Goal: Information Seeking & Learning: Learn about a topic

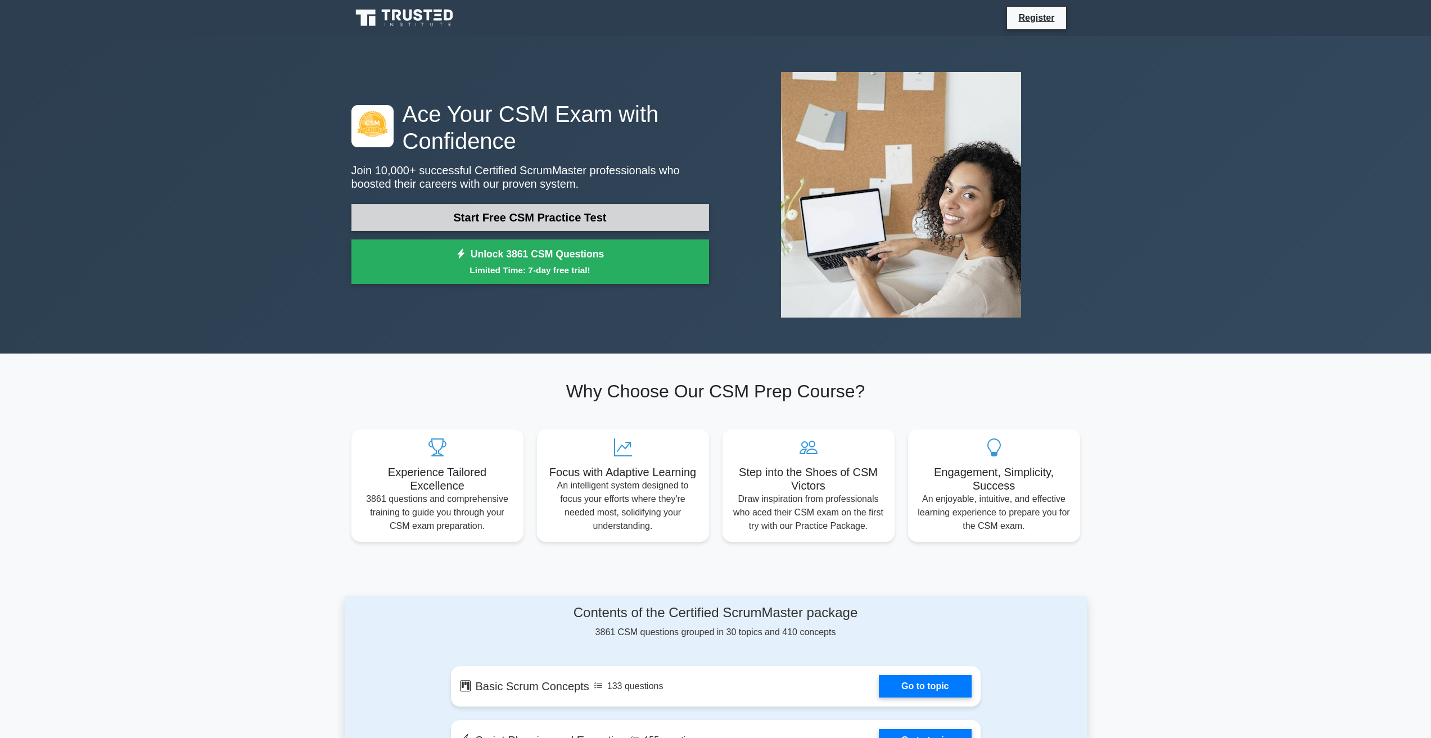
click at [648, 210] on link "Start Free CSM Practice Test" at bounding box center [530, 217] width 358 height 27
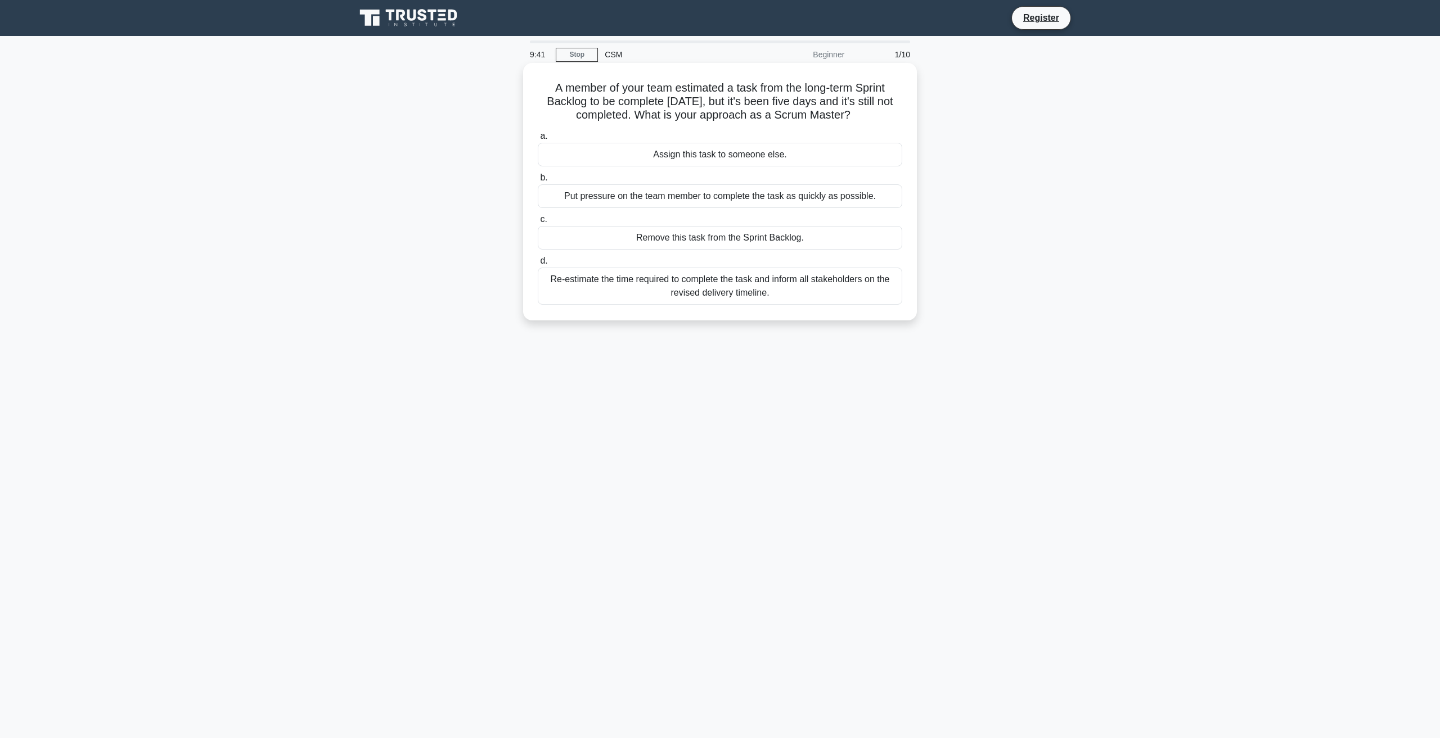
click at [780, 294] on div "Re-estimate the time required to complete the task and inform all stakeholders …" at bounding box center [720, 286] width 364 height 37
click at [538, 265] on input "d. Re-estimate the time required to complete the task and inform all stakeholde…" at bounding box center [538, 261] width 0 height 7
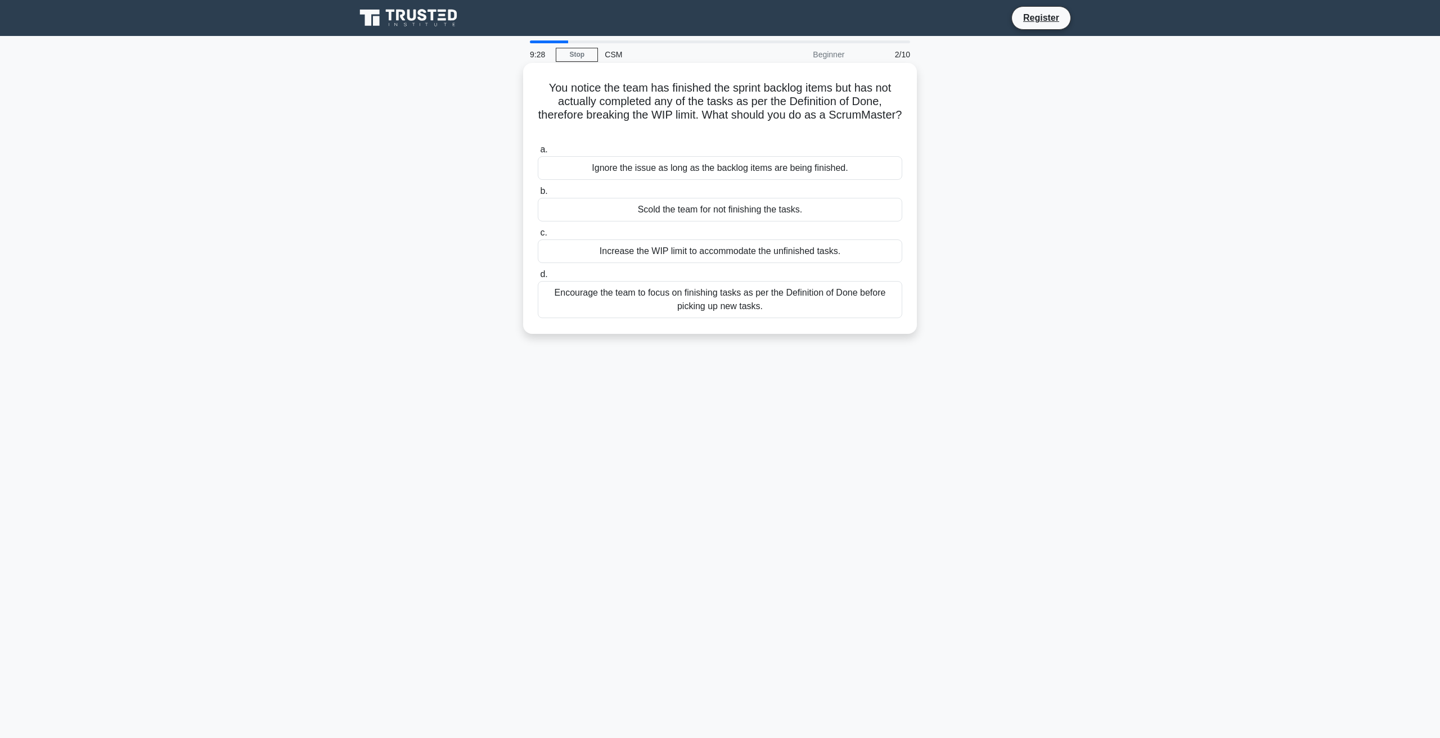
click at [832, 308] on div "Encourage the team to focus on finishing tasks as per the Definition of Done be…" at bounding box center [720, 299] width 364 height 37
click at [538, 278] on input "d. Encourage the team to focus on finishing tasks as per the Definition of Done…" at bounding box center [538, 274] width 0 height 7
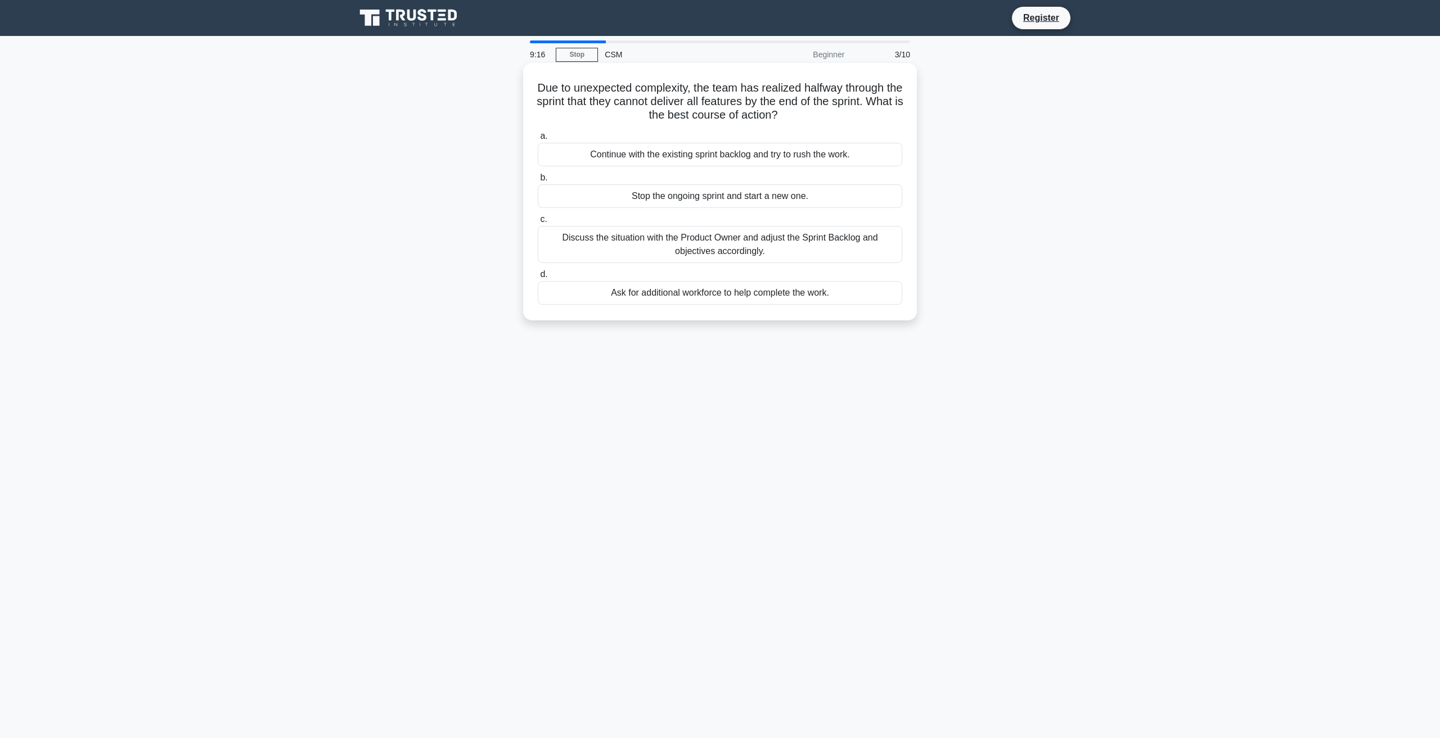
click at [709, 249] on div "Discuss the situation with the Product Owner and adjust the Sprint Backlog and …" at bounding box center [720, 244] width 364 height 37
click at [538, 223] on input "c. Discuss the situation with the Product Owner and adjust the Sprint Backlog a…" at bounding box center [538, 219] width 0 height 7
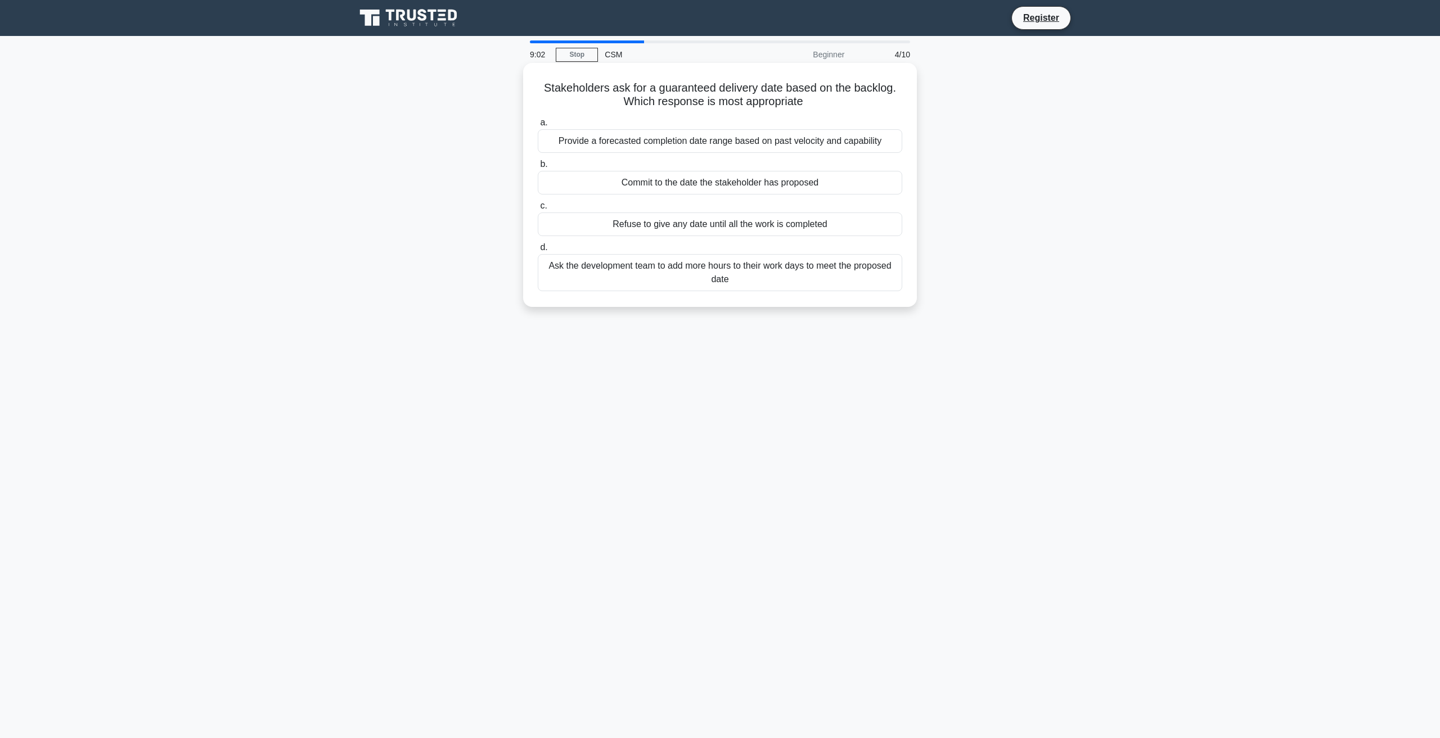
click at [769, 147] on div "Provide a forecasted completion date range based on past velocity and capability" at bounding box center [720, 141] width 364 height 24
click at [538, 127] on input "a. Provide a forecasted completion date range based on past velocity and capabi…" at bounding box center [538, 122] width 0 height 7
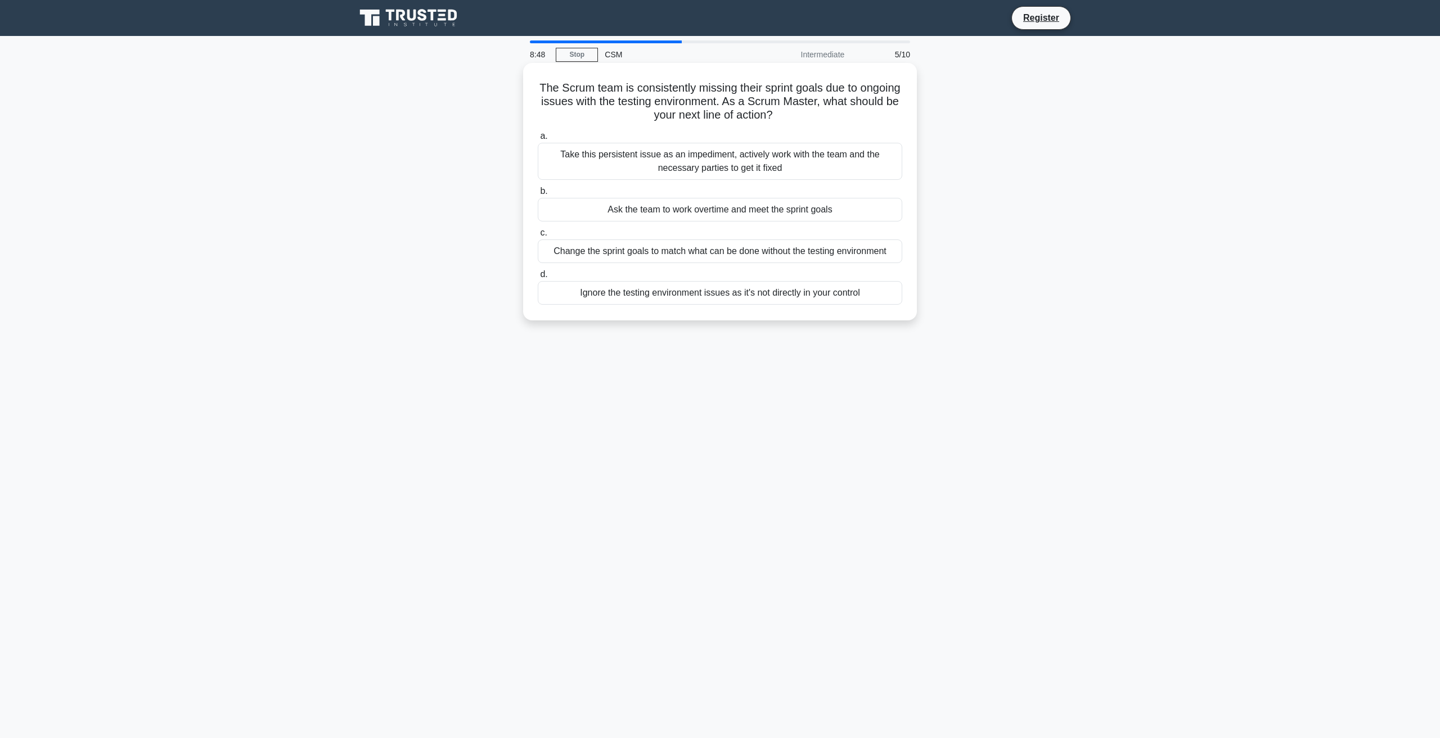
click at [806, 165] on div "Take this persistent issue as an impediment, actively work with the team and th…" at bounding box center [720, 161] width 364 height 37
click at [538, 140] on input "a. Take this persistent issue as an impediment, actively work with the team and…" at bounding box center [538, 136] width 0 height 7
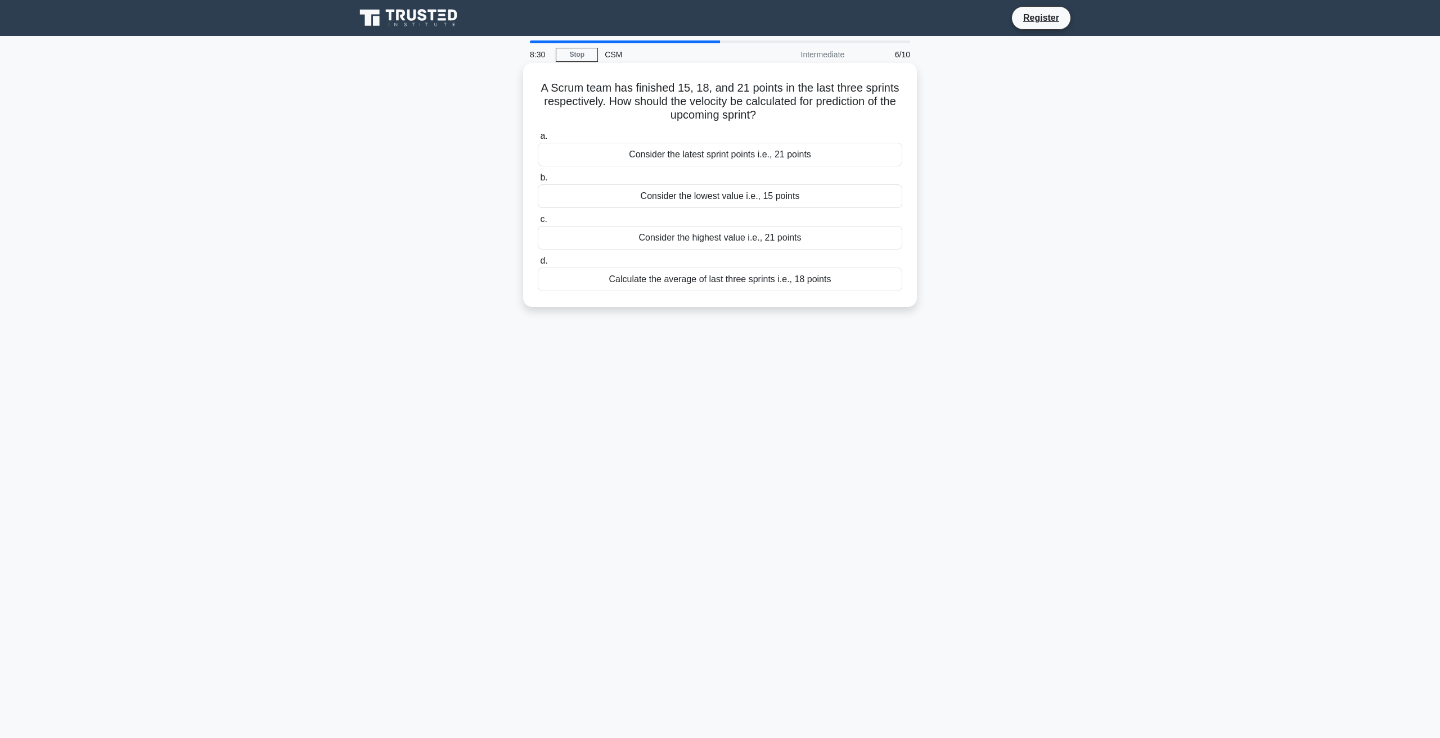
click at [837, 247] on div "Consider the highest value i.e., 21 points" at bounding box center [720, 238] width 364 height 24
click at [538, 223] on input "c. Consider the highest value i.e., 21 points" at bounding box center [538, 219] width 0 height 7
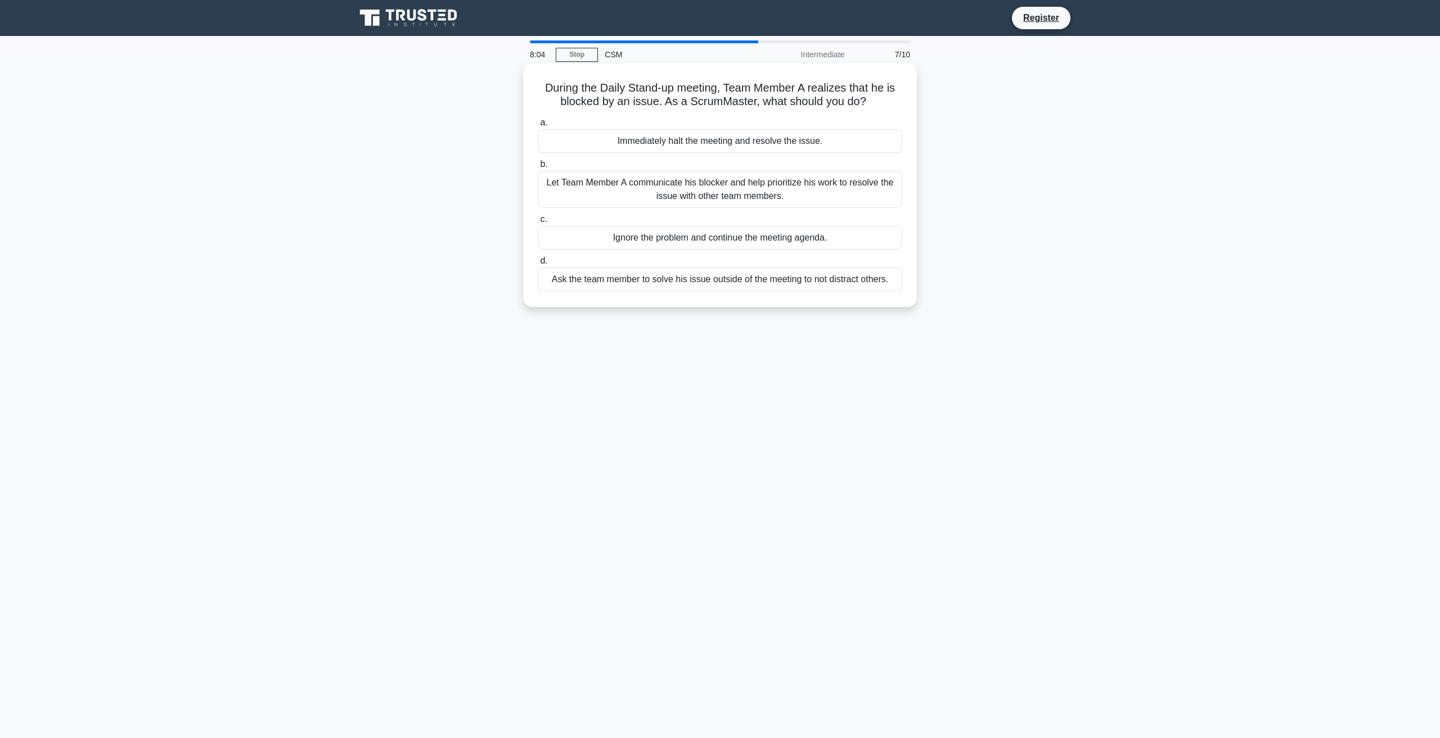
click at [779, 184] on div "Let Team Member A communicate his blocker and help prioritize his work to resol…" at bounding box center [720, 189] width 364 height 37
click at [538, 168] on input "b. Let Team Member A communicate his blocker and help prioritize his work to re…" at bounding box center [538, 164] width 0 height 7
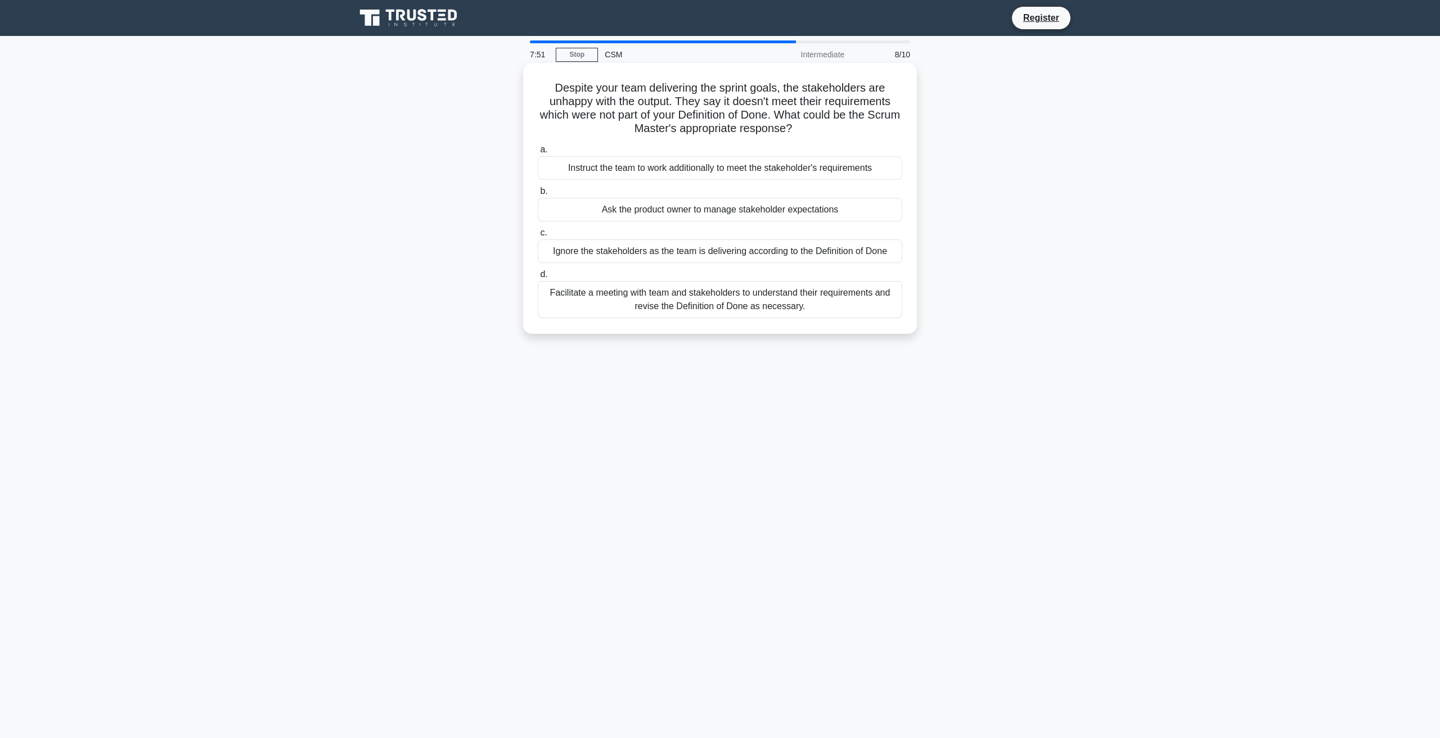
click at [791, 308] on div "Facilitate a meeting with team and stakeholders to understand their requirement…" at bounding box center [720, 299] width 364 height 37
click at [538, 278] on input "d. Facilitate a meeting with team and stakeholders to understand their requirem…" at bounding box center [538, 274] width 0 height 7
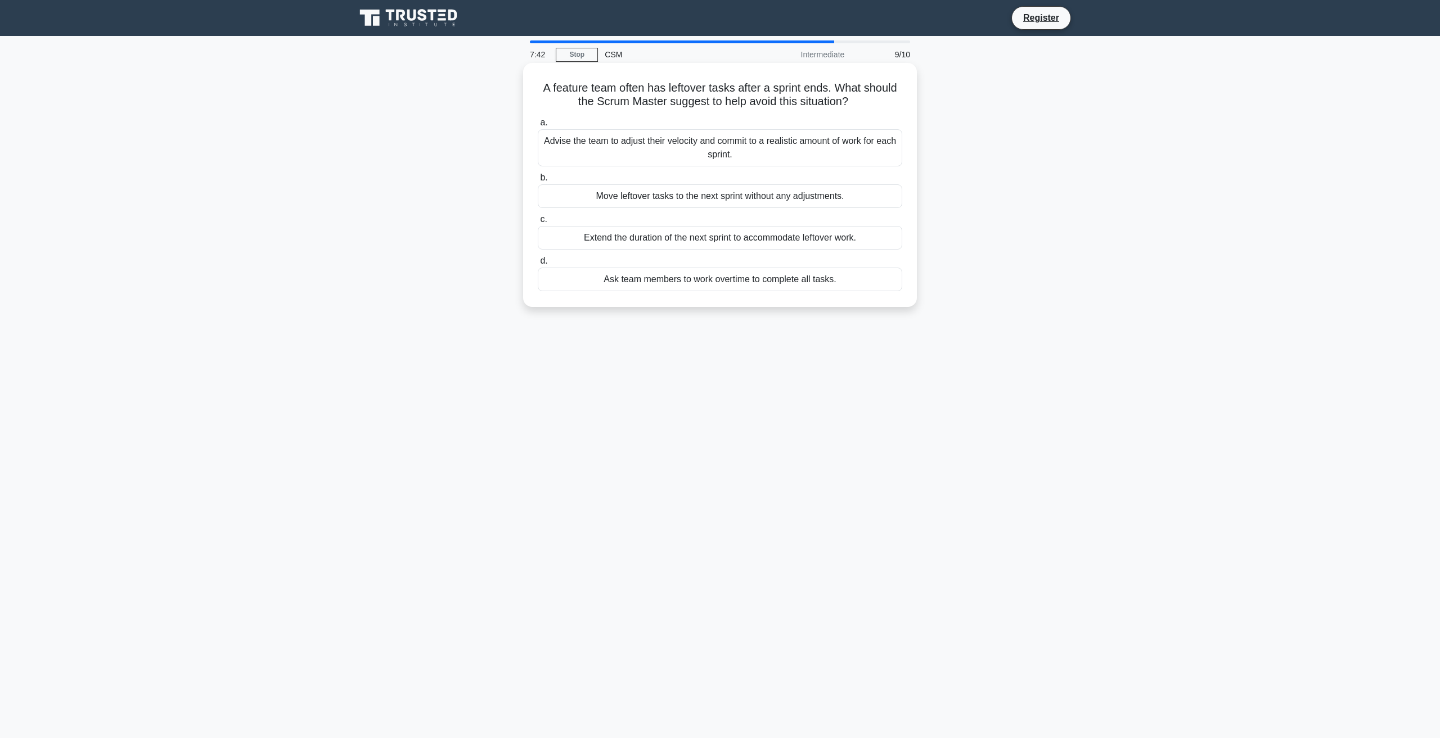
click at [802, 149] on div "Advise the team to adjust their velocity and commit to a realistic amount of wo…" at bounding box center [720, 147] width 364 height 37
click at [538, 127] on input "a. Advise the team to adjust their velocity and commit to a realistic amount of…" at bounding box center [538, 122] width 0 height 7
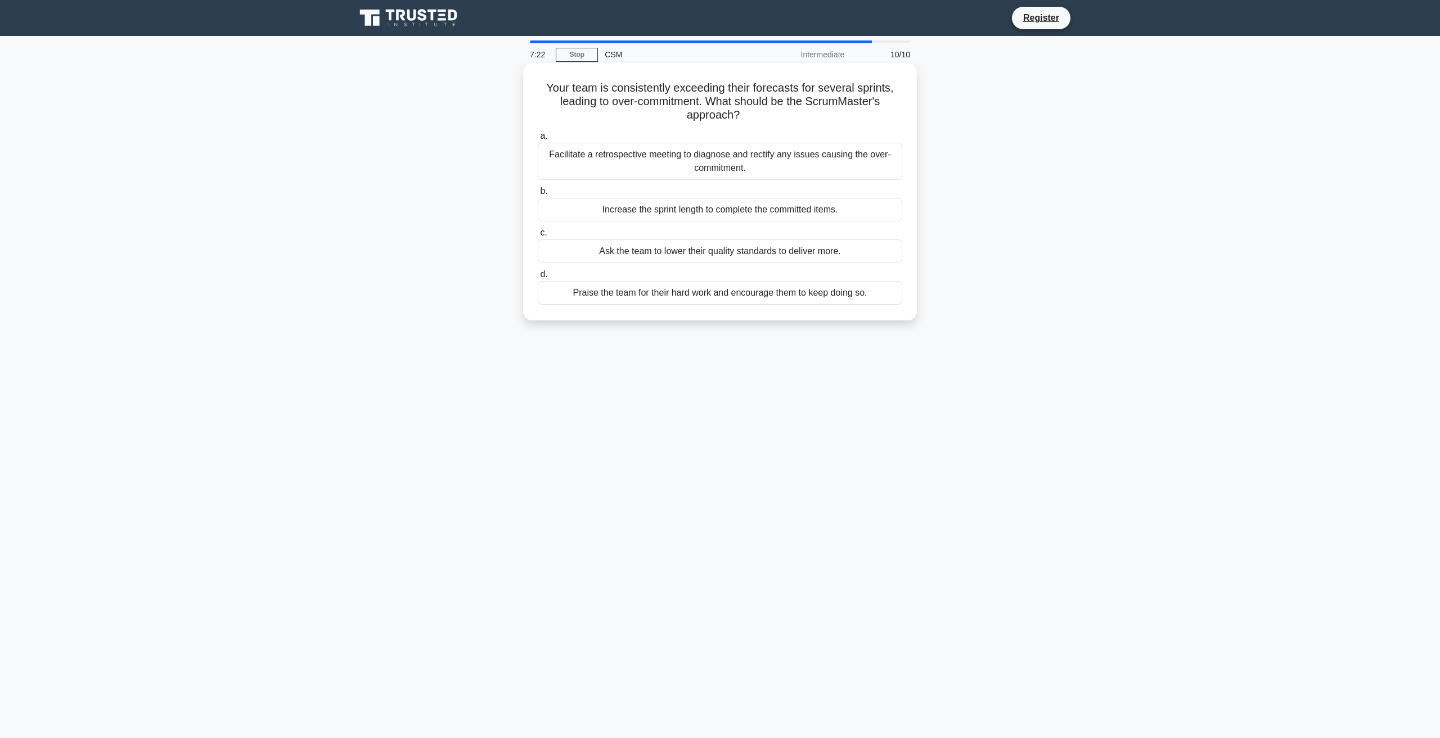
click at [825, 171] on div "Facilitate a retrospective meeting to diagnose and rectify any issues causing t…" at bounding box center [720, 161] width 364 height 37
click at [538, 140] on input "a. Facilitate a retrospective meeting to diagnose and rectify any issues causin…" at bounding box center [538, 136] width 0 height 7
